Goal: Find specific page/section: Find specific page/section

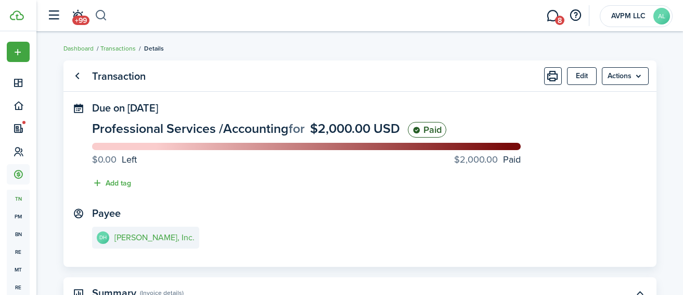
click at [102, 15] on button "button" at bounding box center [101, 16] width 13 height 18
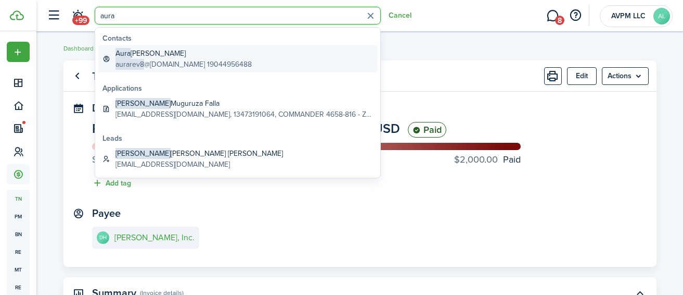
type input "aura"
click at [147, 56] on global-search-item-title "[PERSON_NAME]" at bounding box center [184, 53] width 136 height 11
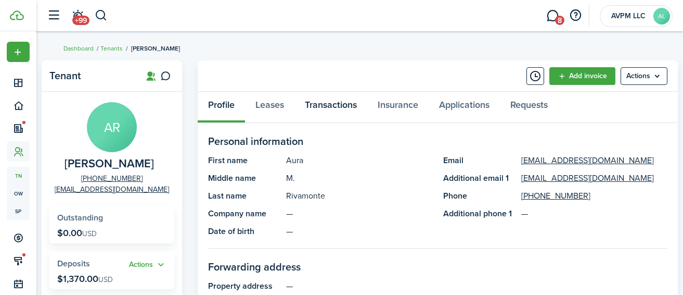
click at [320, 105] on link "Transactions" at bounding box center [331, 107] width 73 height 31
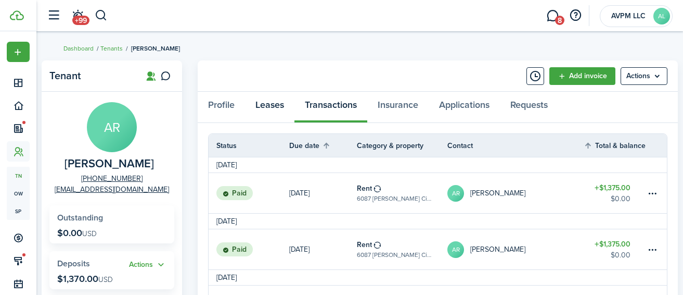
click at [278, 106] on link "Leases" at bounding box center [269, 107] width 49 height 31
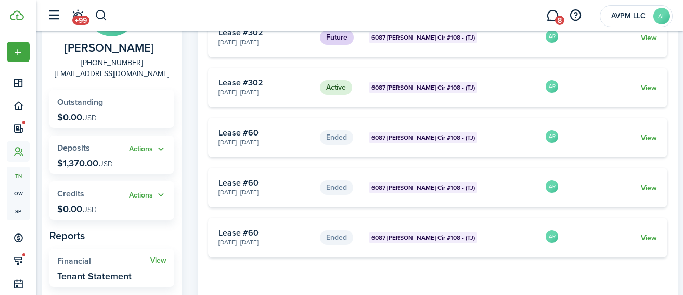
scroll to position [150, 0]
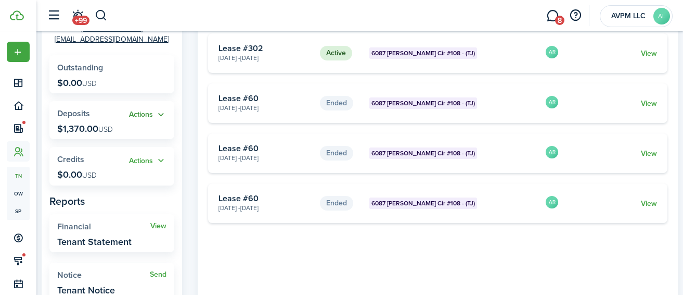
click at [138, 113] on button "Actions" at bounding box center [147, 115] width 37 height 12
click at [92, 106] on widget-stats "Actions Deposits $1,370.00 USD" at bounding box center [111, 120] width 125 height 38
click at [77, 117] on span "Deposits" at bounding box center [73, 113] width 33 height 12
click at [167, 116] on widget-stats "Actions Deposits $1,370.00 USD" at bounding box center [111, 120] width 125 height 38
click at [162, 113] on button "Actions" at bounding box center [147, 115] width 37 height 12
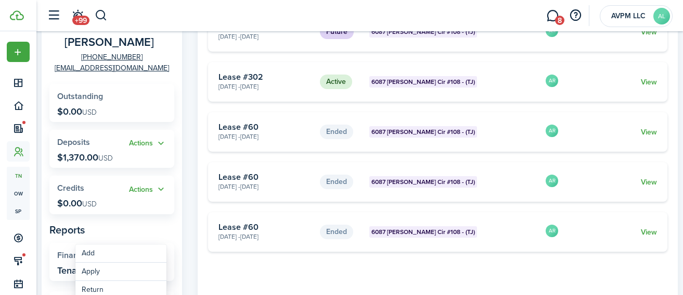
scroll to position [0, 0]
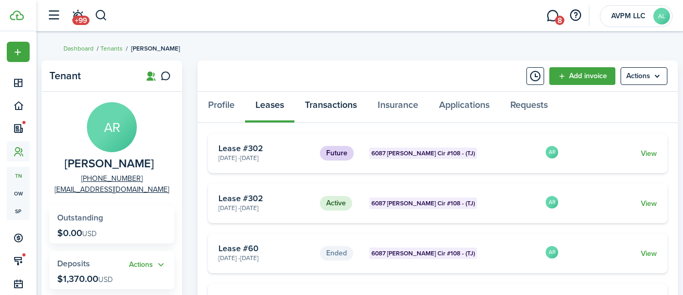
click at [317, 106] on link "Transactions" at bounding box center [331, 107] width 73 height 31
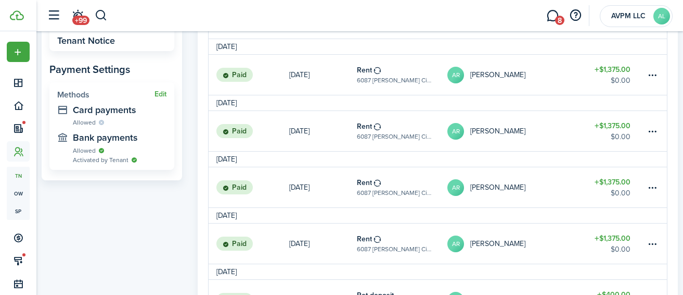
scroll to position [390, 0]
